Goal: Check status

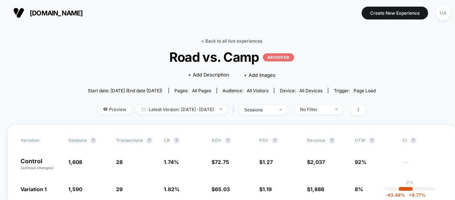
click at [229, 40] on link "< Back to all live experiences" at bounding box center [231, 41] width 61 height 6
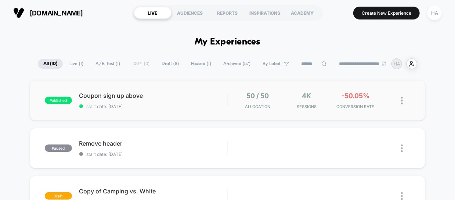
click at [197, 111] on div "published Coupon sign up above start date: [DATE] 50 / 50 Allocation 4k Session…" at bounding box center [228, 100] width 396 height 40
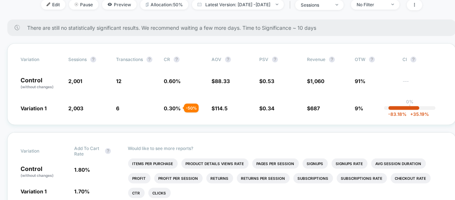
scroll to position [104, 0]
